Goal: Navigation & Orientation: Find specific page/section

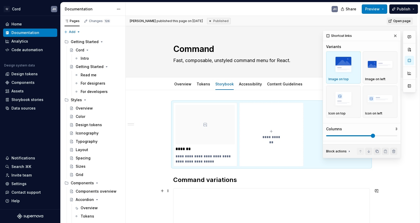
scroll to position [3, 0]
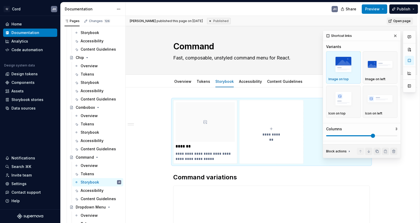
type textarea "*"
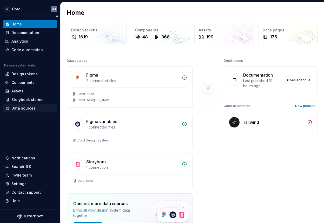
click at [13, 108] on div "Data sources" at bounding box center [23, 108] width 24 height 5
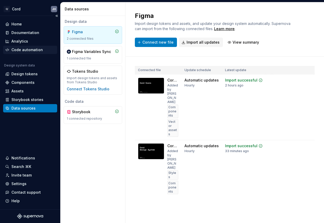
click at [28, 47] on div "Code automation" at bounding box center [30, 50] width 54 height 8
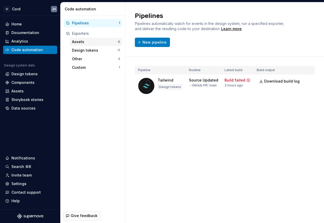
click at [78, 44] on div "Assets 8" at bounding box center [96, 42] width 52 height 8
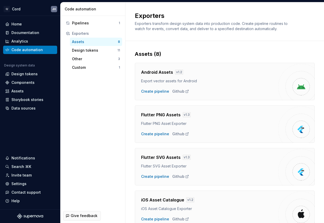
drag, startPoint x: 323, startPoint y: 115, endPoint x: 367, endPoint y: 115, distance: 44.2
click at [324, 115] on html "C/ Cord JH Home Documentation Analytics Code automation Design system data Desi…" at bounding box center [162, 111] width 324 height 223
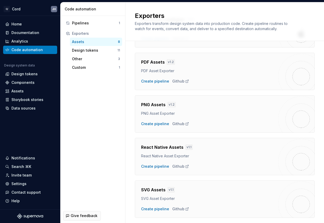
scroll to position [195, 0]
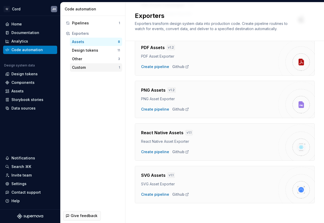
click at [95, 67] on div "Custom" at bounding box center [95, 67] width 47 height 5
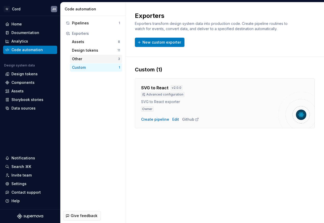
click at [90, 58] on div "Other" at bounding box center [95, 58] width 46 height 5
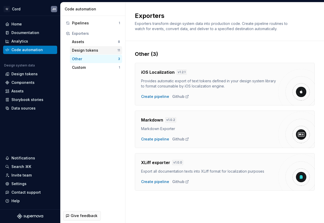
click at [84, 49] on div "Design tokens" at bounding box center [94, 50] width 45 height 5
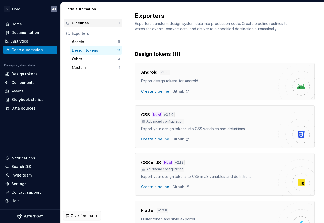
click at [88, 22] on div "Pipelines" at bounding box center [95, 23] width 47 height 5
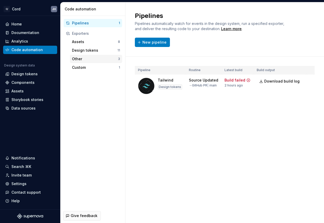
click at [89, 57] on div "Other" at bounding box center [95, 58] width 46 height 5
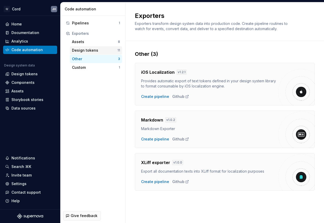
click at [88, 50] on div "Design tokens" at bounding box center [94, 50] width 45 height 5
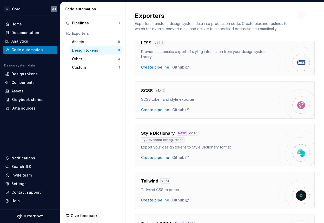
scroll to position [349, 0]
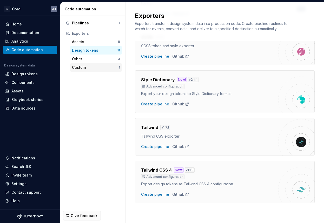
click at [97, 65] on div "Custom" at bounding box center [95, 67] width 47 height 5
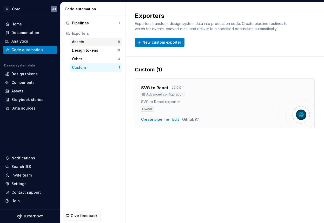
click at [91, 42] on div "Assets" at bounding box center [95, 41] width 46 height 5
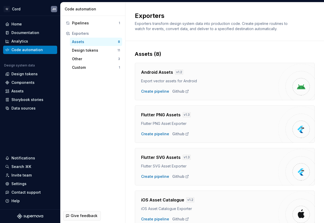
scroll to position [195, 0]
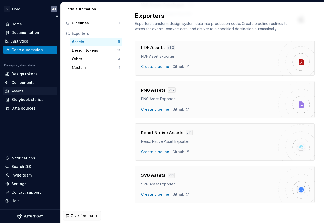
click at [18, 89] on div "Assets" at bounding box center [17, 91] width 12 height 5
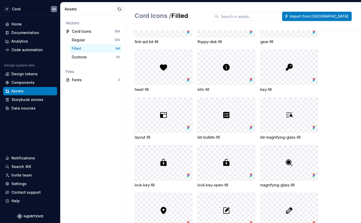
scroll to position [245, 0]
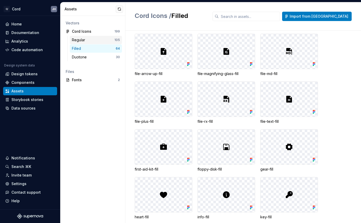
click at [77, 39] on div "Regular" at bounding box center [79, 39] width 15 height 5
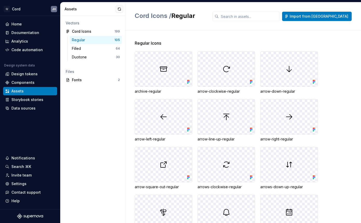
click at [115, 12] on div "Assets" at bounding box center [93, 9] width 65 height 14
click at [117, 10] on button "button" at bounding box center [119, 8] width 7 height 7
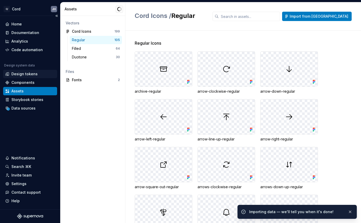
click at [29, 73] on div "Design tokens" at bounding box center [24, 73] width 26 height 5
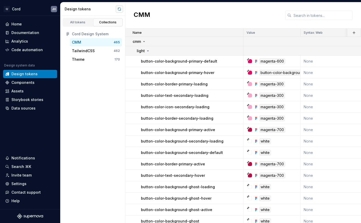
click at [122, 9] on button "button" at bounding box center [119, 8] width 7 height 7
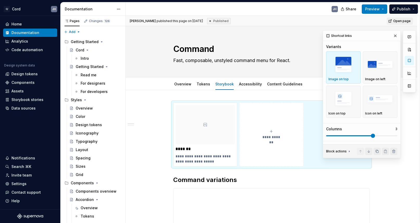
scroll to position [3, 0]
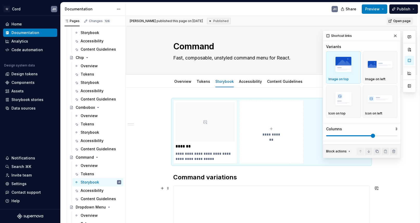
type textarea "*"
